Goal: Transaction & Acquisition: Purchase product/service

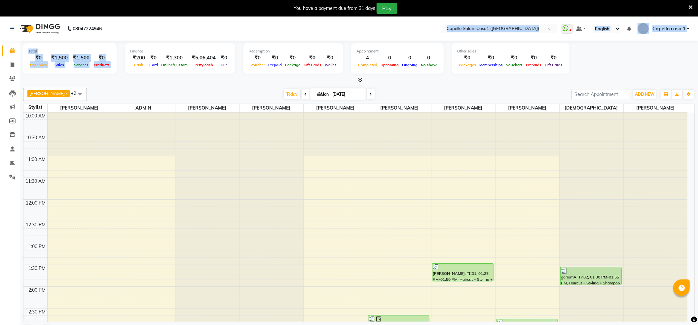
scroll to position [119, 0]
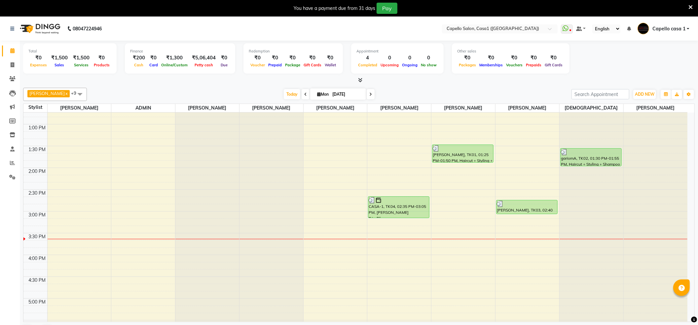
click at [146, 85] on div "[PERSON_NAME] x [PERSON_NAME] x [PERSON_NAME] x ADMIN x yash Hambade x [PERSON_…" at bounding box center [358, 212] width 671 height 255
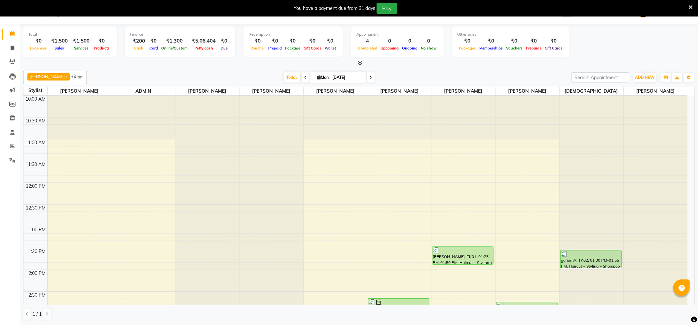
scroll to position [0, 0]
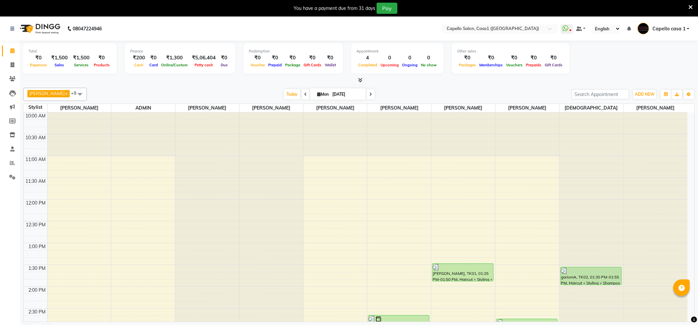
click at [74, 89] on span at bounding box center [79, 94] width 13 height 13
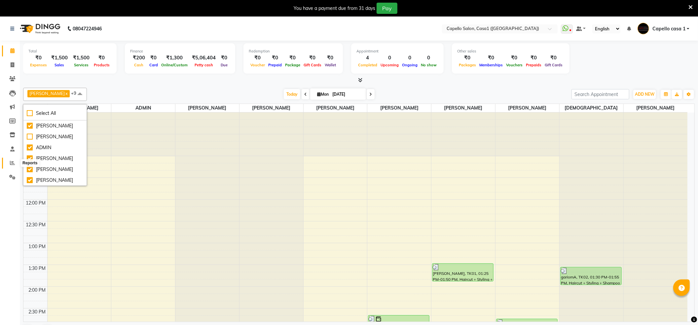
click at [11, 164] on icon at bounding box center [12, 162] width 5 height 5
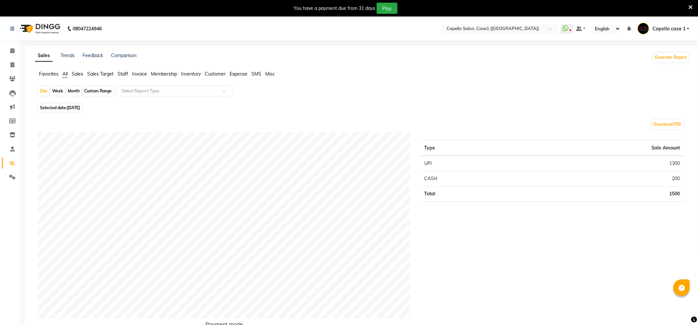
click at [123, 76] on span "Staff" at bounding box center [123, 74] width 11 height 6
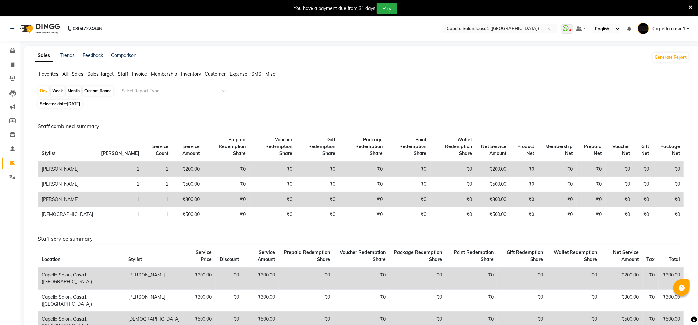
click at [73, 92] on div "Month" at bounding box center [73, 90] width 15 height 9
select select "9"
select select "2025"
click at [69, 91] on div "Month" at bounding box center [73, 90] width 15 height 9
select select "9"
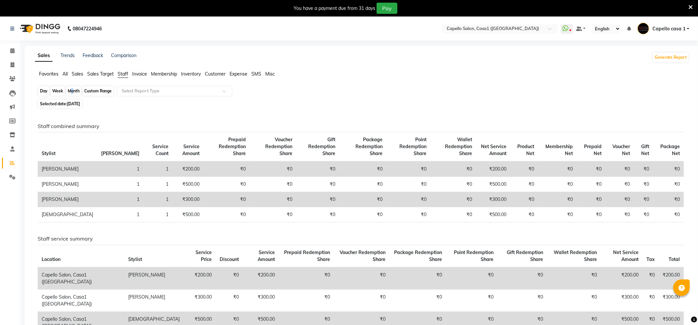
select select "2025"
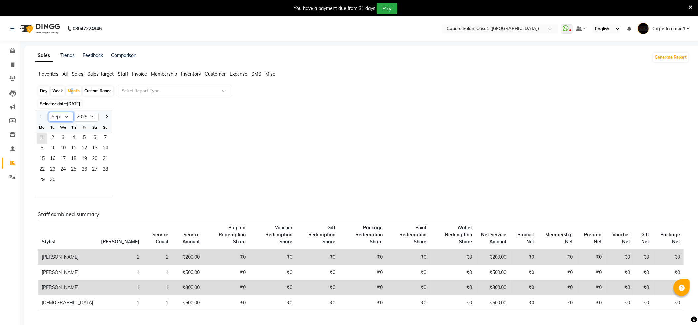
click at [60, 119] on select "Jan Feb Mar Apr May Jun [DATE] Aug Sep Oct Nov Dec" at bounding box center [61, 117] width 25 height 10
select select "8"
click at [49, 112] on select "Jan Feb Mar Apr May Jun [DATE] Aug Sep Oct Nov Dec" at bounding box center [61, 117] width 25 height 10
click at [86, 135] on span "1" at bounding box center [84, 138] width 11 height 11
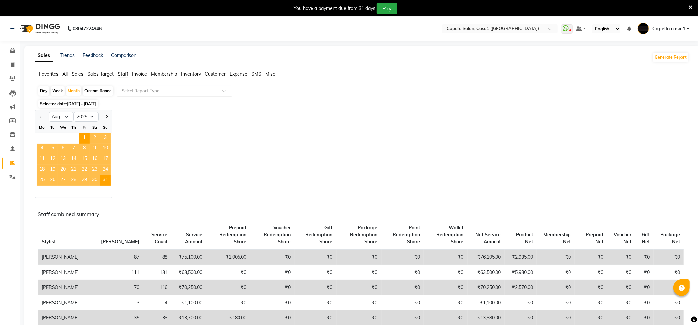
click at [163, 90] on input "text" at bounding box center [167, 91] width 95 height 7
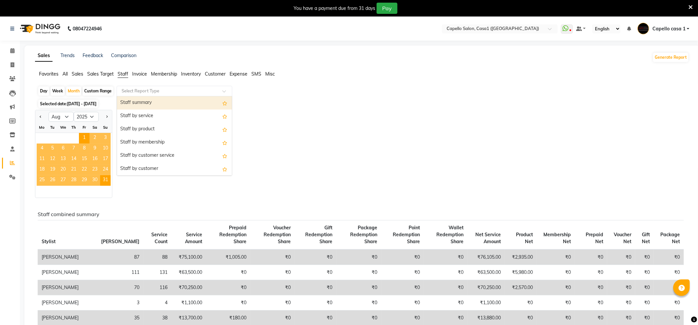
click at [165, 100] on div "Staff summary" at bounding box center [174, 102] width 115 height 13
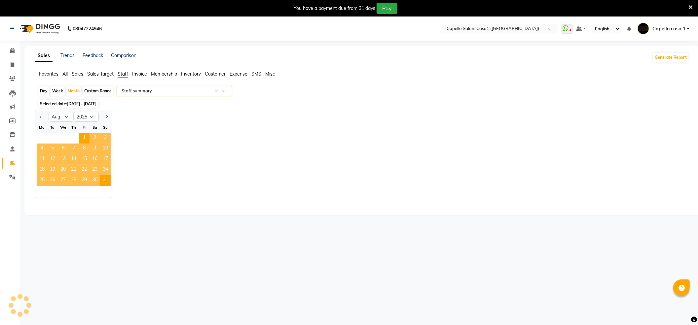
select select "full_report"
select select "csv"
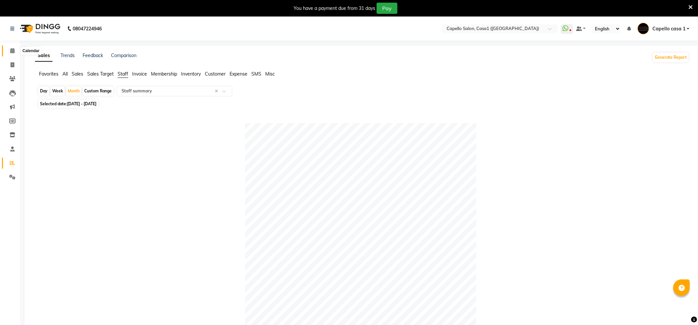
click at [8, 49] on span at bounding box center [13, 51] width 12 height 8
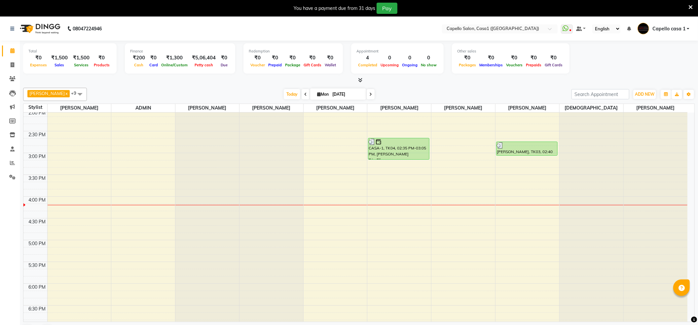
scroll to position [17, 0]
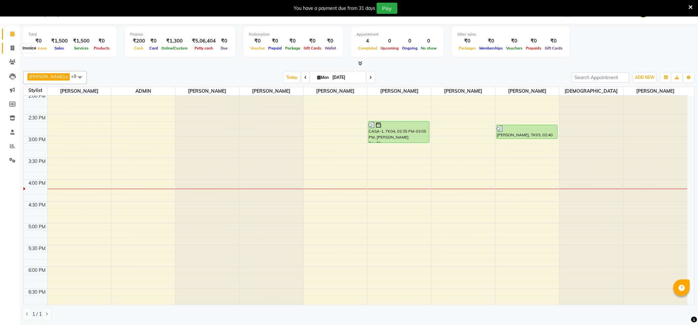
click at [11, 48] on icon at bounding box center [13, 48] width 4 height 5
select select "service"
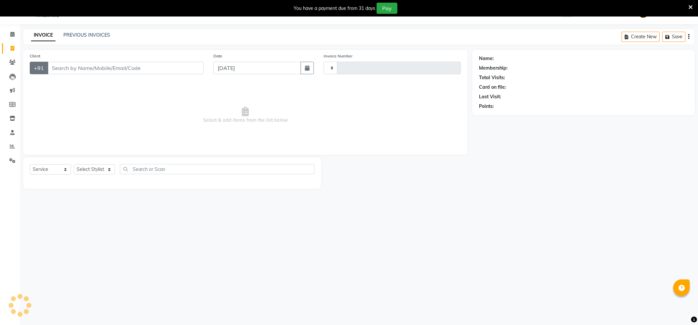
type input "3274"
select select "846"
click at [80, 65] on input "Client" at bounding box center [126, 68] width 156 height 13
type input "8825331875"
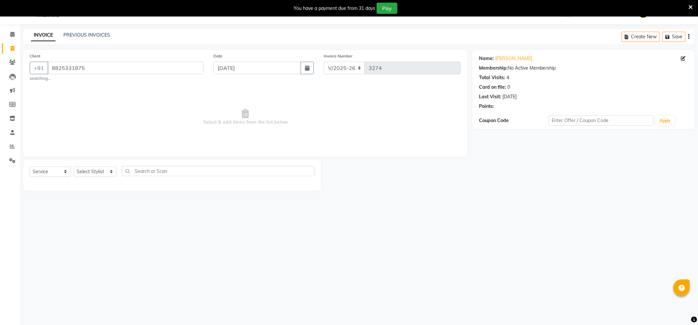
click at [513, 54] on div "Name: [PERSON_NAME] Membership: No Active Membership Total Visits: 4 Card on fi…" at bounding box center [583, 80] width 209 height 57
click at [513, 60] on link "[PERSON_NAME]" at bounding box center [513, 58] width 37 height 7
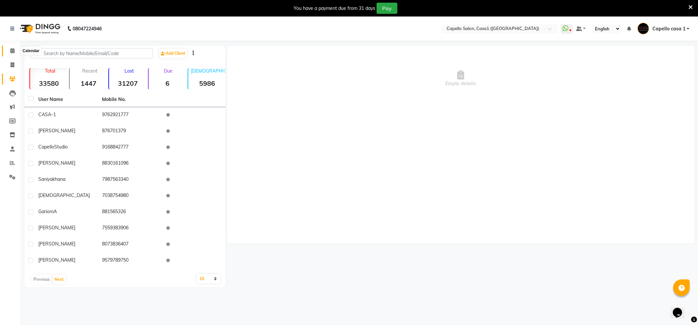
click at [11, 49] on icon at bounding box center [12, 50] width 4 height 5
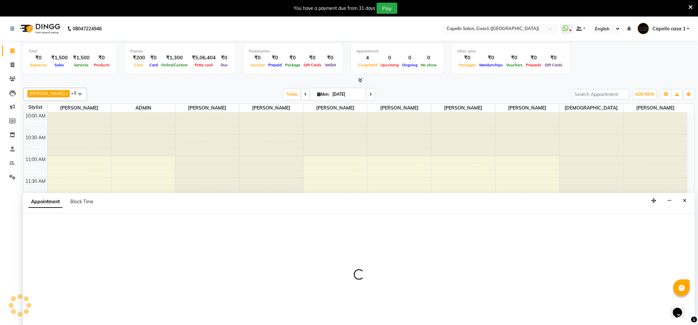
scroll to position [17, 0]
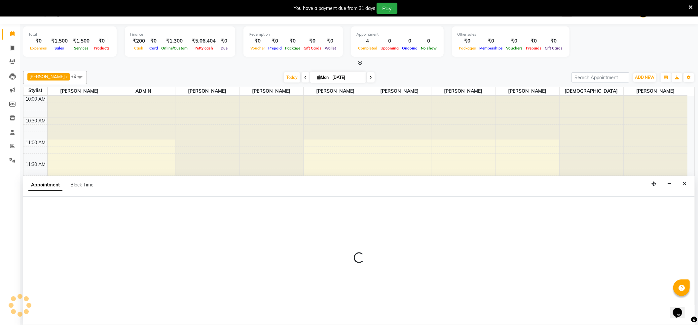
select select "67524"
select select "795"
select select "tentative"
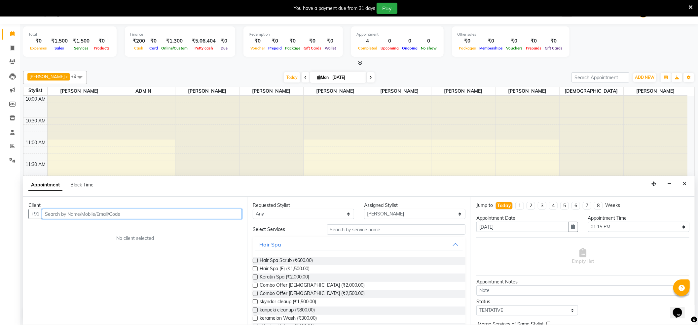
click at [102, 218] on input "text" at bounding box center [142, 214] width 200 height 10
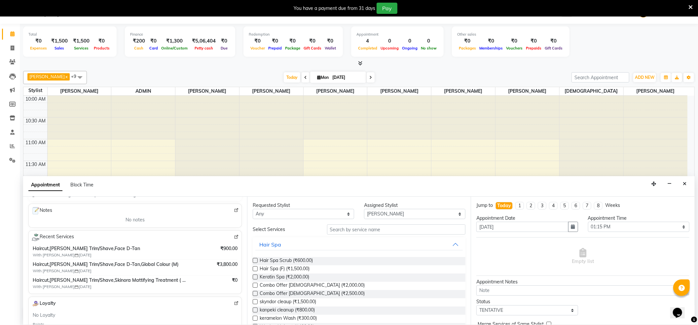
scroll to position [132, 0]
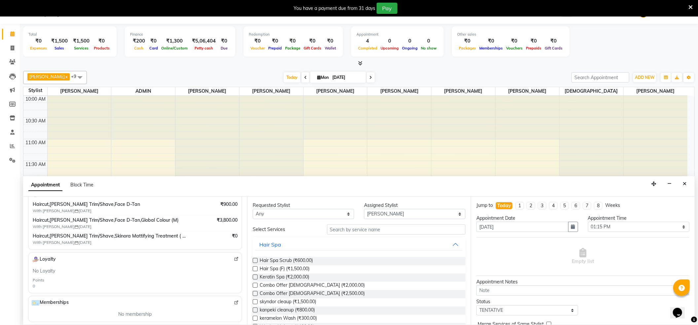
click at [164, 223] on span "Haircut,Beard Trim/Shave,Face D-Tan,Global Colour (M)" at bounding box center [110, 220] width 154 height 7
click at [208, 222] on div "Haircut,Beard Trim/Shave,Face D-Tan,Global Colour (M) With DISHANT 24-06-2025 ₹…" at bounding box center [135, 223] width 205 height 13
click at [225, 224] on span "₹3,800.00" at bounding box center [227, 220] width 21 height 7
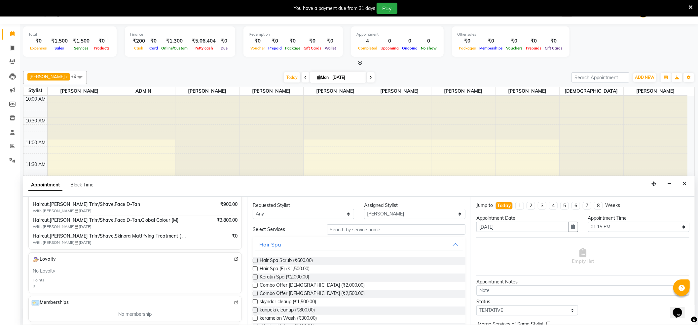
click at [45, 225] on span "With DISHANT 24-06-2025" at bounding box center [74, 227] width 83 height 6
click at [52, 224] on span "Haircut,Beard Trim/Shave,Face D-Tan,Global Colour (M)" at bounding box center [110, 220] width 154 height 7
click at [58, 224] on span "Haircut,Beard Trim/Shave,Face D-Tan,Global Colour (M)" at bounding box center [110, 220] width 154 height 7
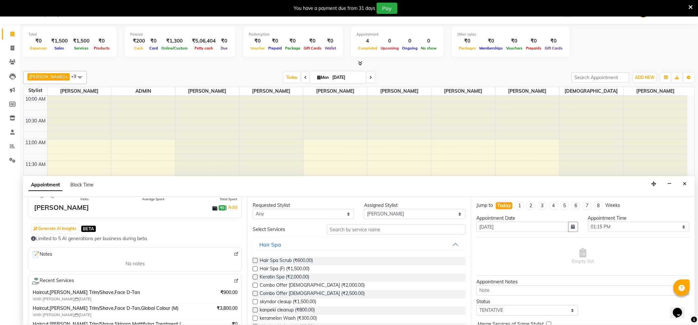
click at [219, 289] on div "Haircut,Beard Trim/Shave,Face D-Tan With DISHANT 15-08-2025 ₹900.00 Haircut,Bea…" at bounding box center [134, 311] width 207 height 47
drag, startPoint x: 219, startPoint y: 289, endPoint x: 101, endPoint y: 282, distance: 118.1
click at [139, 287] on div "Recent Services Haircut,Beard Trim/Shave,Face D-Tan With DISHANT 15-08-2025 ₹90…" at bounding box center [134, 306] width 213 height 64
click at [59, 277] on div "Recent Services Haircut,Beard Trim/Shave,Face D-Tan With DISHANT 15-08-2025 ₹90…" at bounding box center [134, 306] width 213 height 64
click at [68, 290] on span "Haircut,Beard Trim/Shave,Face D-Tan" at bounding box center [110, 292] width 154 height 7
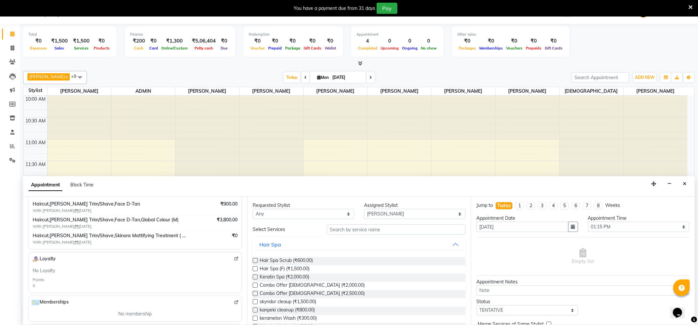
scroll to position [132, 0]
drag, startPoint x: 58, startPoint y: 239, endPoint x: 123, endPoint y: 257, distance: 66.6
click at [140, 250] on div "Recent Services Haircut,Beard Trim/Shave,Face D-Tan With DISHANT 15-08-2025 ₹90…" at bounding box center [134, 218] width 213 height 64
drag, startPoint x: 21, startPoint y: 293, endPoint x: 76, endPoint y: 288, distance: 54.7
click at [54, 292] on div "Total ₹0 Expenses ₹1,500 Sales ₹1,500 Services ₹0 Products Finance ₹200 Cash ₹0…" at bounding box center [359, 174] width 678 height 301
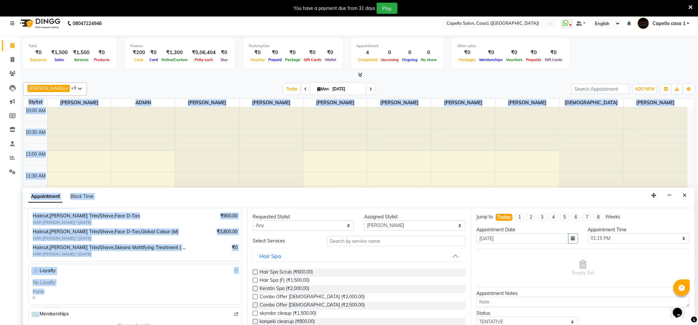
scroll to position [0, 0]
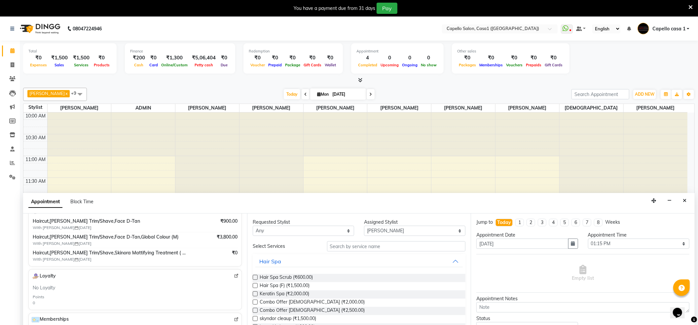
drag, startPoint x: 1, startPoint y: 47, endPoint x: 9, endPoint y: 47, distance: 8.6
click at [3, 47] on li "Calendar" at bounding box center [10, 51] width 20 height 14
click at [11, 47] on span at bounding box center [13, 51] width 12 height 8
drag, startPoint x: 220, startPoint y: 243, endPoint x: 217, endPoint y: 235, distance: 8.6
click at [219, 242] on div "₹3,800.00" at bounding box center [227, 240] width 21 height 13
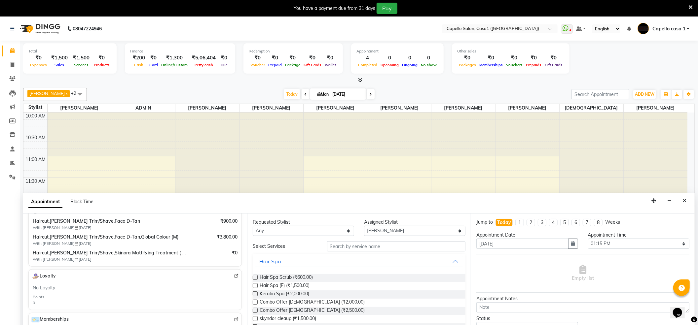
click at [217, 235] on span "₹3,800.00" at bounding box center [227, 237] width 21 height 7
drag, startPoint x: 217, startPoint y: 235, endPoint x: 218, endPoint y: 240, distance: 5.1
click at [217, 236] on span "₹3,800.00" at bounding box center [227, 237] width 21 height 7
click at [218, 240] on span "₹3,800.00" at bounding box center [227, 237] width 21 height 7
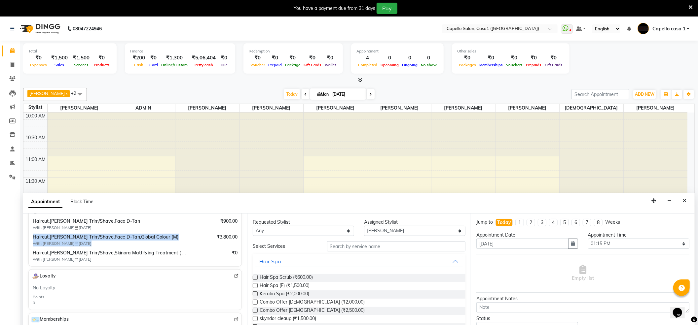
drag, startPoint x: 218, startPoint y: 240, endPoint x: 220, endPoint y: 236, distance: 4.3
click at [219, 239] on span "₹3,800.00" at bounding box center [227, 237] width 21 height 7
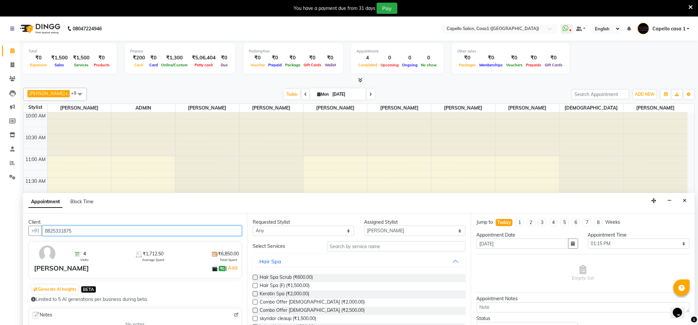
drag, startPoint x: 48, startPoint y: 234, endPoint x: 53, endPoint y: 240, distance: 7.5
click at [53, 240] on div "Client +91 8825331875 4 Visits ₹1,712.50 Average Spent ₹6,850.00 Total Spent CH…" at bounding box center [135, 278] width 224 height 128
drag, startPoint x: 44, startPoint y: 235, endPoint x: 85, endPoint y: 244, distance: 41.5
click at [85, 236] on div "+91 8825331875" at bounding box center [134, 231] width 213 height 10
type input "a"
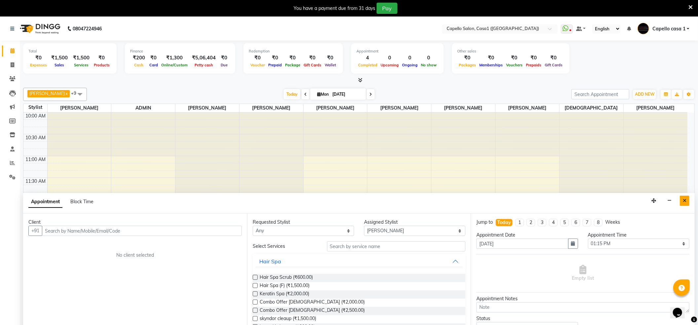
click at [685, 200] on icon "Close" at bounding box center [684, 200] width 4 height 5
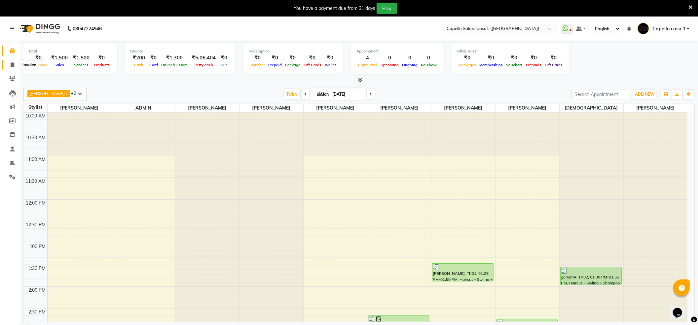
click at [8, 64] on span at bounding box center [13, 65] width 12 height 8
select select "service"
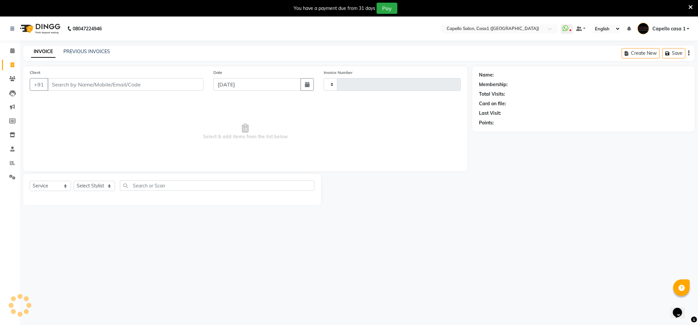
click at [71, 87] on input "Client" at bounding box center [126, 84] width 156 height 13
type input "3274"
select select "846"
click at [80, 51] on link "PREVIOUS INVOICES" at bounding box center [86, 52] width 47 height 6
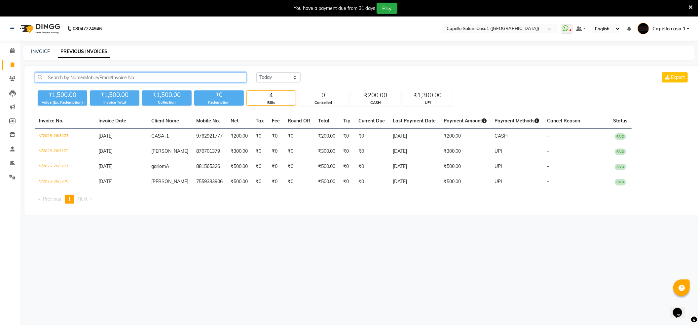
click at [85, 77] on input "text" at bounding box center [140, 77] width 211 height 10
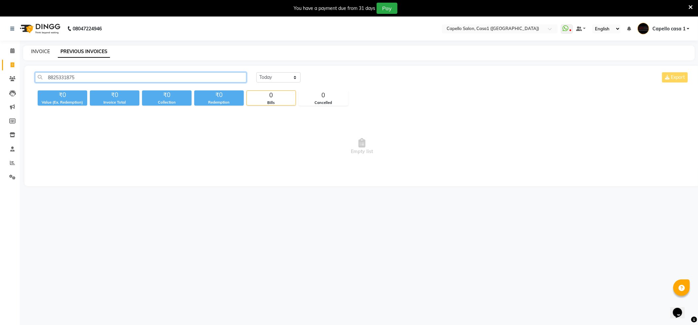
type input "8825331875"
click at [42, 51] on link "INVOICE" at bounding box center [40, 52] width 19 height 6
select select "service"
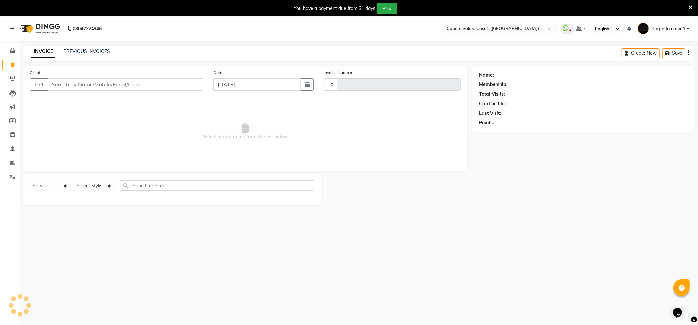
type input "3274"
select select "846"
click at [65, 85] on input "Client" at bounding box center [126, 84] width 156 height 13
type input "8825331875"
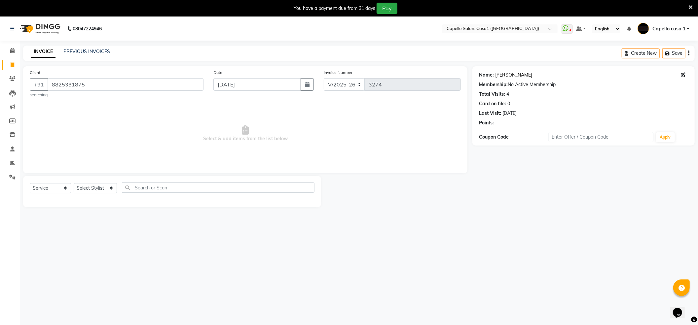
click at [504, 75] on link "[PERSON_NAME]" at bounding box center [513, 75] width 37 height 7
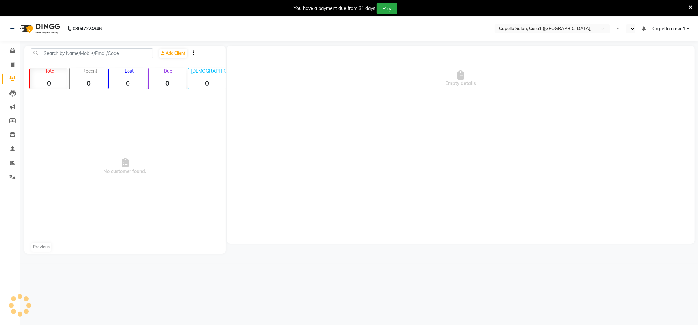
select select "en"
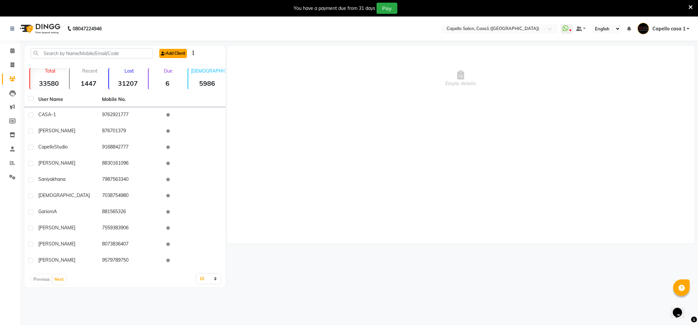
click at [172, 53] on link "Add Client" at bounding box center [173, 53] width 28 height 9
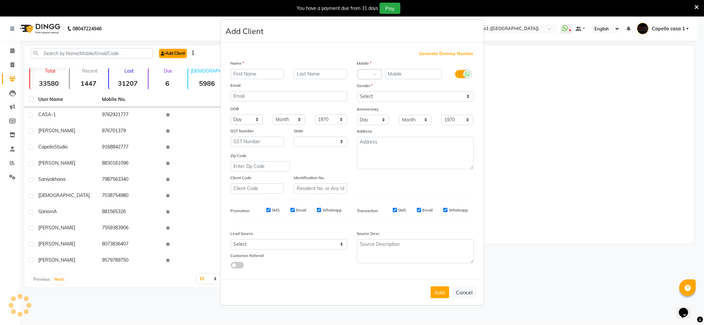
select select "22"
click at [547, 61] on ngb-modal-window "Add Client Generate Dummy Number Name Email DOB Day 01 02 03 04 05 06 07 08 09 …" at bounding box center [352, 162] width 704 height 325
click at [469, 290] on button "Cancel" at bounding box center [464, 292] width 25 height 13
select select
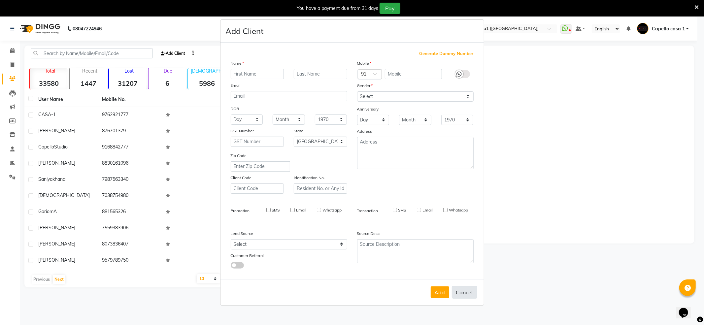
select select
select select "null"
select select
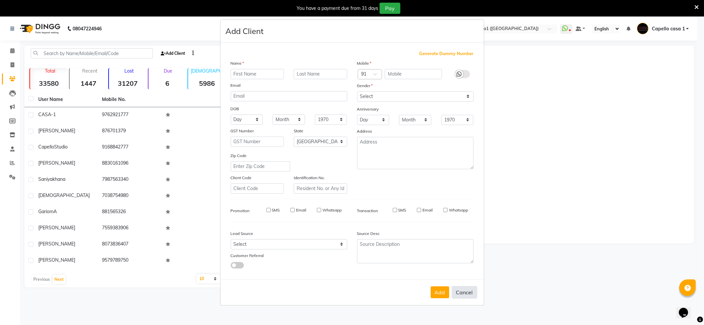
select select
checkbox input "false"
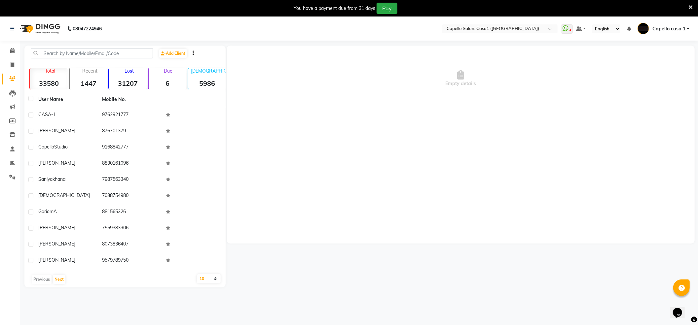
click at [6, 42] on div "Calendar Invoice Clients Leads Marketing Members Inventory Staff Reports Settin…" at bounding box center [44, 184] width 89 height 296
drag, startPoint x: 8, startPoint y: 44, endPoint x: 15, endPoint y: 47, distance: 7.7
click at [15, 47] on li "Calendar" at bounding box center [10, 51] width 20 height 14
click at [15, 53] on span at bounding box center [13, 51] width 12 height 8
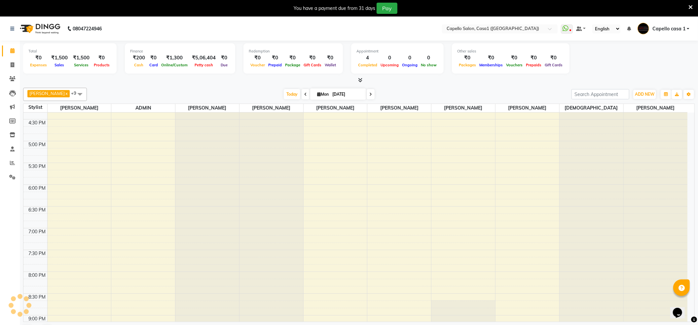
scroll to position [321, 0]
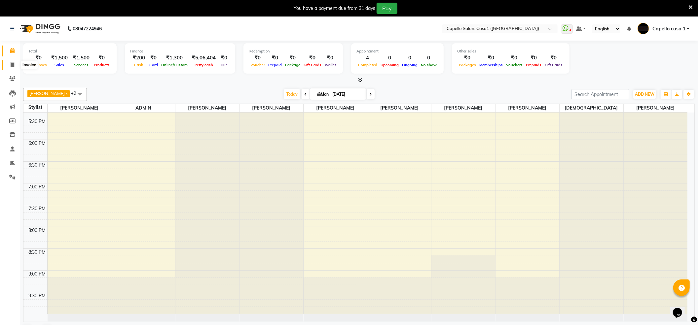
click at [13, 62] on icon at bounding box center [13, 64] width 4 height 5
select select "service"
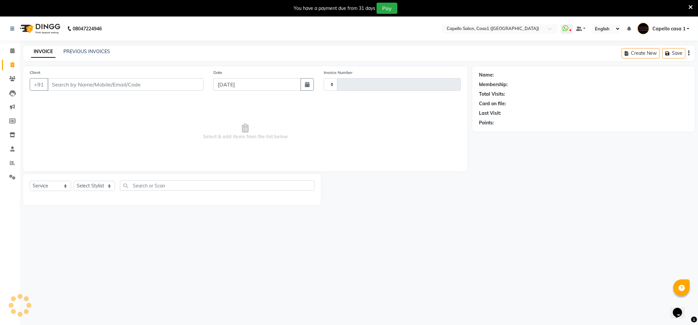
type input "3274"
select select "846"
click at [57, 186] on select "Select Service Product Membership Package Voucher Prepaid Gift Card" at bounding box center [50, 186] width 41 height 10
click at [30, 181] on select "Select Service Product Membership Package Voucher Prepaid Gift Card" at bounding box center [50, 186] width 41 height 10
click at [93, 187] on select "Select Stylist" at bounding box center [94, 186] width 41 height 10
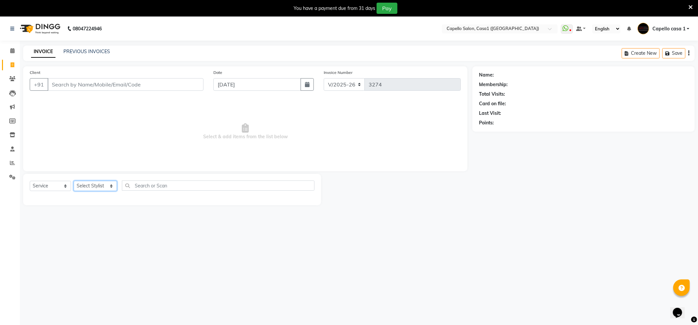
select select "14376"
click at [74, 181] on select "Select Stylist aayush ADMIN Akash Chawale Capello casa 1 Harsh Nagture Nisha Ch…" at bounding box center [95, 186] width 43 height 10
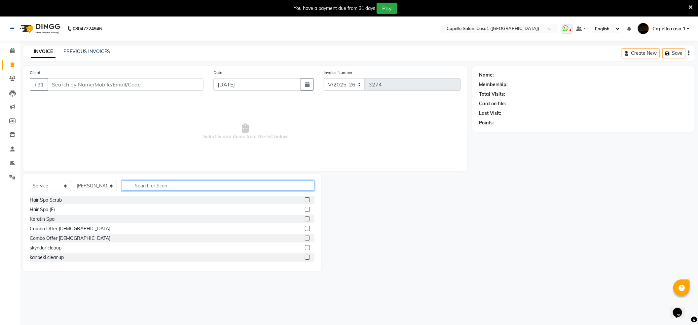
click at [161, 187] on input "text" at bounding box center [218, 186] width 192 height 10
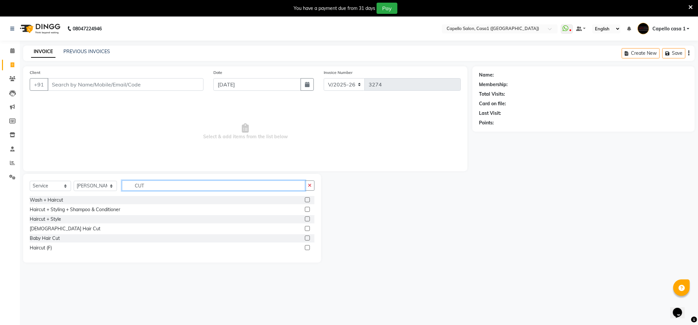
type input "CUT"
click at [306, 246] on label at bounding box center [307, 247] width 5 height 5
click at [306, 246] on input "checkbox" at bounding box center [307, 248] width 4 height 4
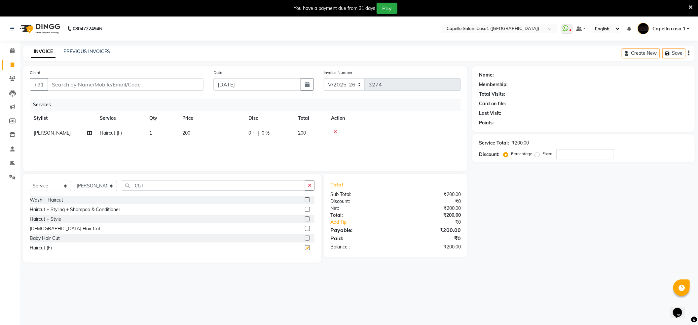
checkbox input "false"
click at [337, 130] on icon at bounding box center [335, 132] width 4 height 5
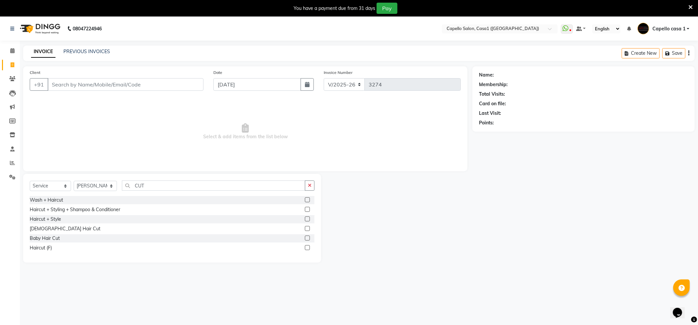
click at [305, 209] on label at bounding box center [307, 209] width 5 height 5
click at [305, 209] on input "checkbox" at bounding box center [307, 210] width 4 height 4
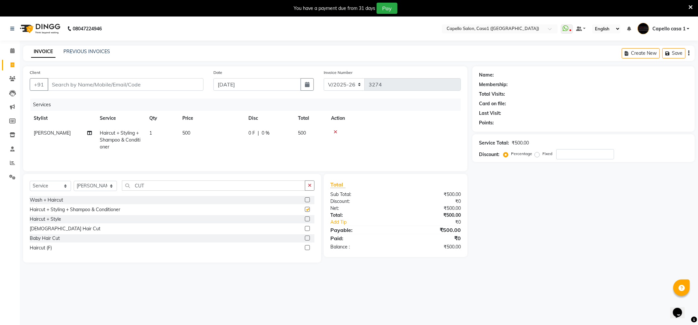
checkbox input "false"
click at [83, 83] on input "Client" at bounding box center [126, 84] width 156 height 13
type input "8"
type input "0"
type input "8767390362"
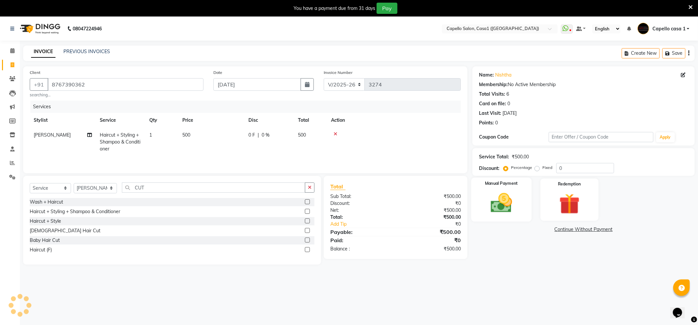
click at [499, 197] on img at bounding box center [501, 203] width 35 height 25
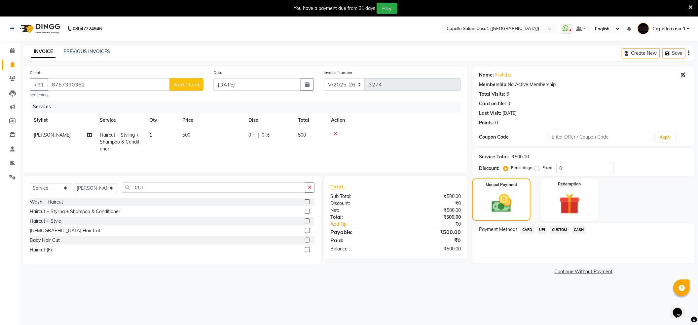
click at [576, 230] on span "CASH" at bounding box center [578, 230] width 14 height 8
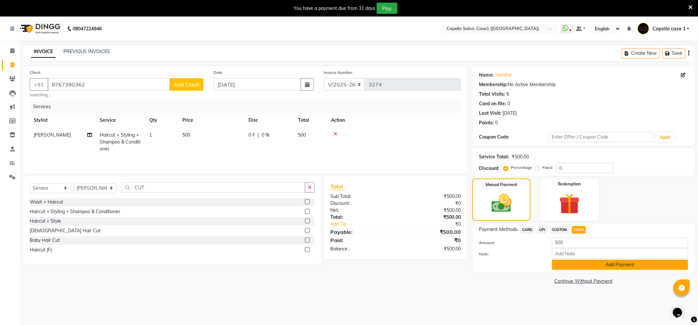
click at [586, 269] on button "Add Payment" at bounding box center [620, 265] width 136 height 10
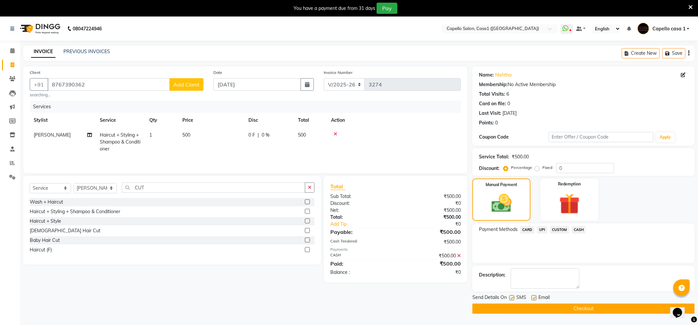
drag, startPoint x: 584, startPoint y: 309, endPoint x: 590, endPoint y: 301, distance: 10.3
click at [584, 309] on button "Checkout" at bounding box center [583, 309] width 222 height 10
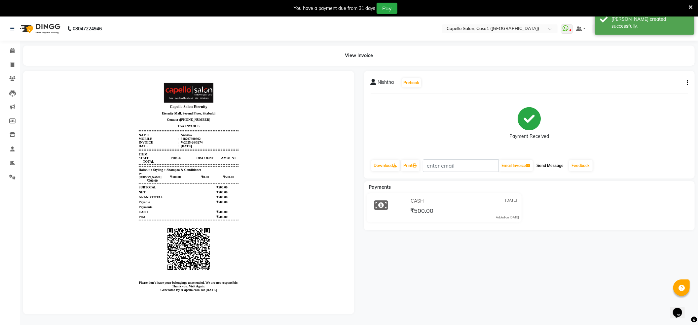
click at [550, 166] on button "Send Message" at bounding box center [550, 165] width 32 height 11
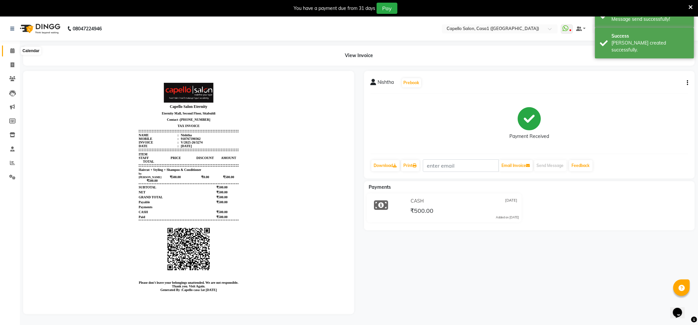
click at [12, 48] on icon at bounding box center [12, 50] width 4 height 5
